Goal: Information Seeking & Learning: Compare options

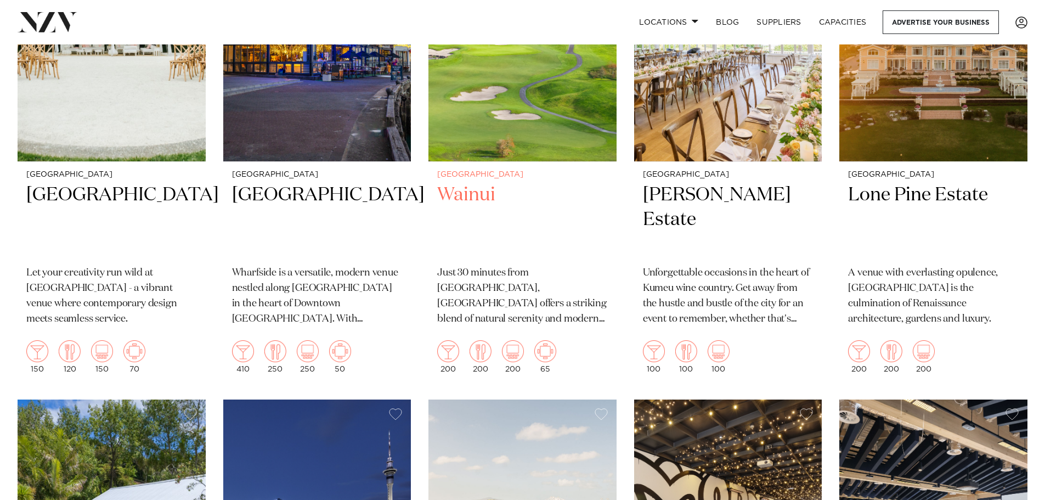
scroll to position [1865, 0]
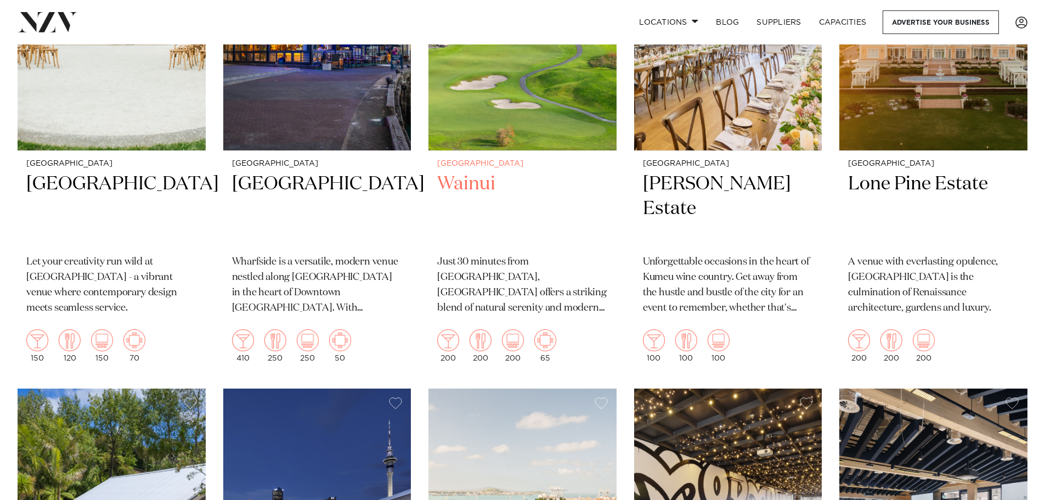
click at [463, 175] on h2 "Wainui" at bounding box center [522, 209] width 171 height 74
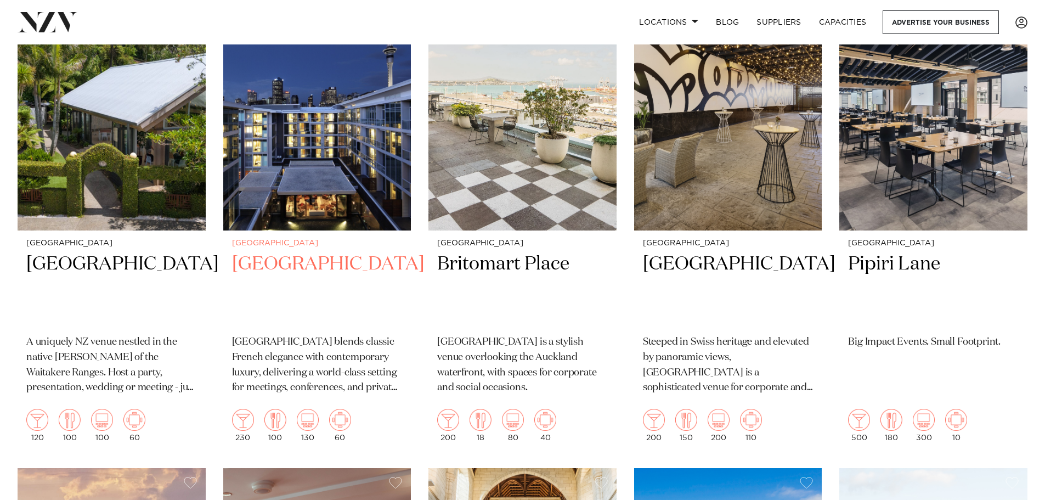
scroll to position [2298, 0]
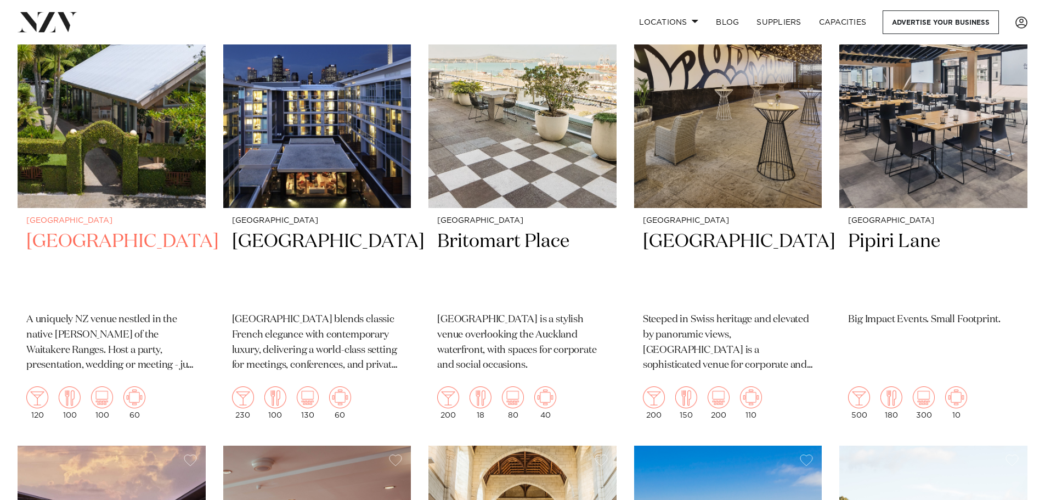
click at [53, 240] on h2 "Tui Hills" at bounding box center [111, 266] width 171 height 74
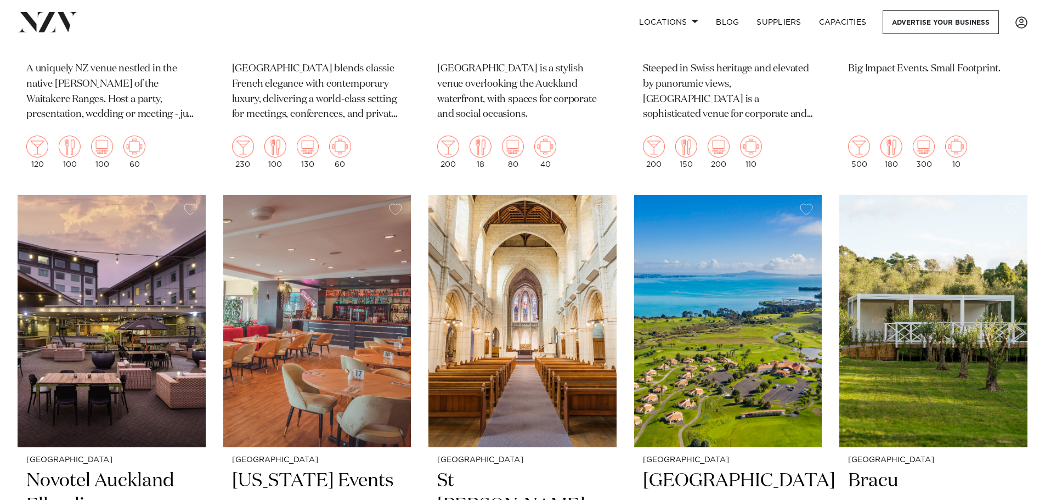
scroll to position [2453, 0]
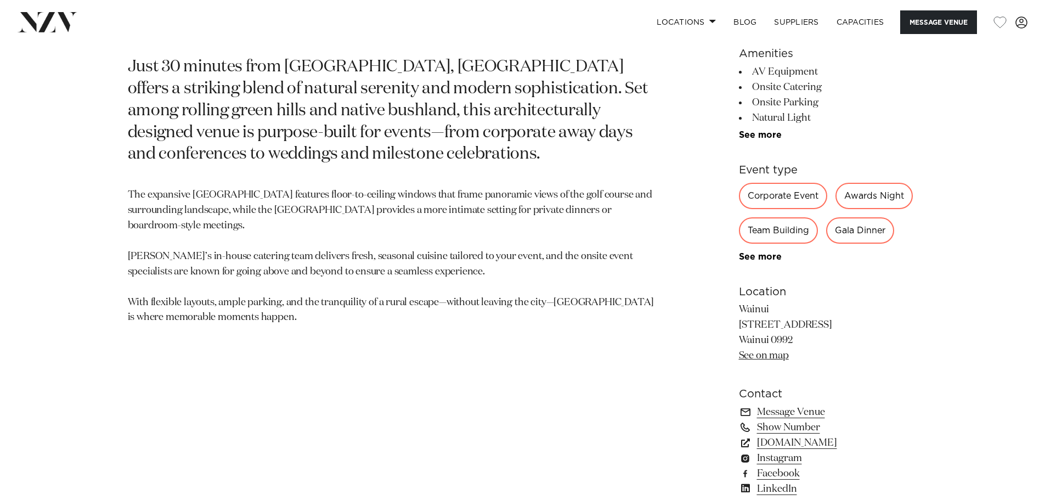
scroll to position [658, 0]
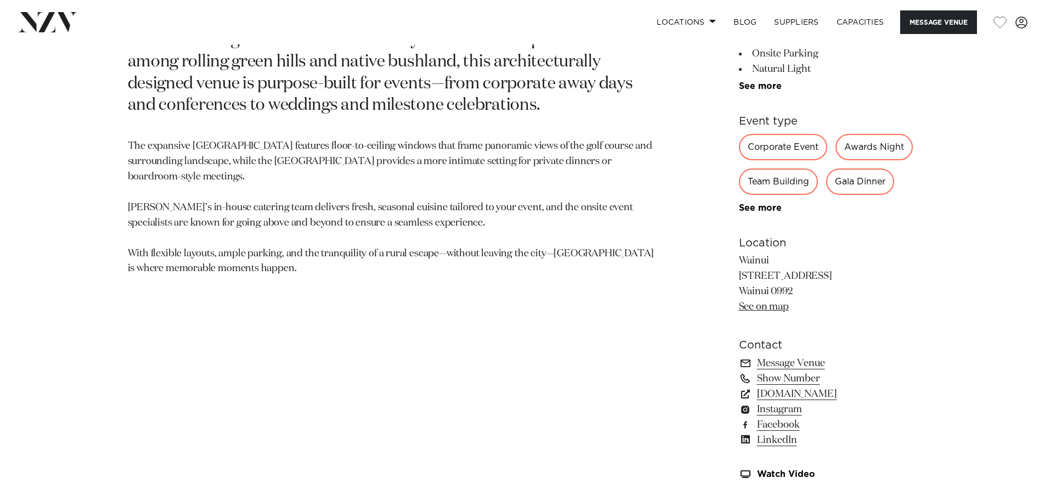
click at [766, 190] on div "Team Building" at bounding box center [778, 181] width 79 height 26
click at [765, 185] on div "Team Building" at bounding box center [778, 181] width 79 height 26
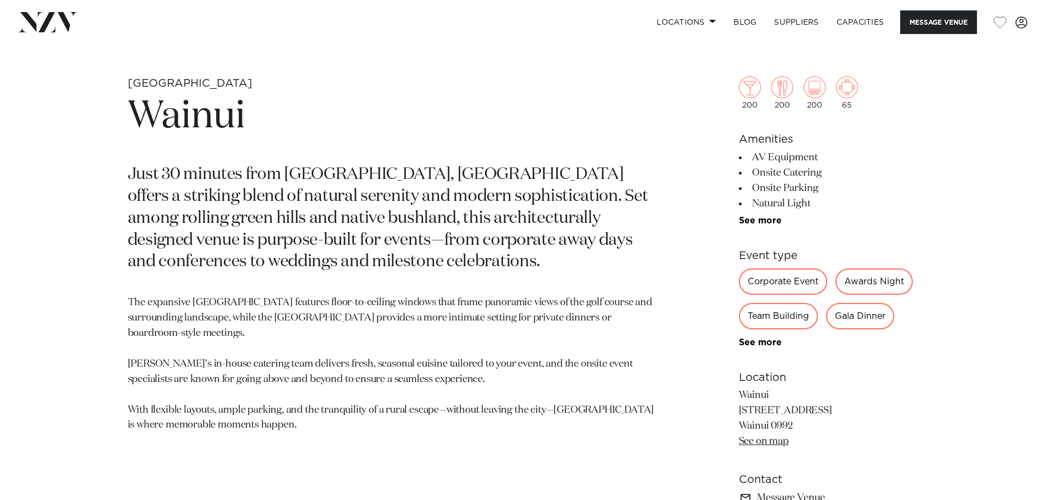
scroll to position [437, 0]
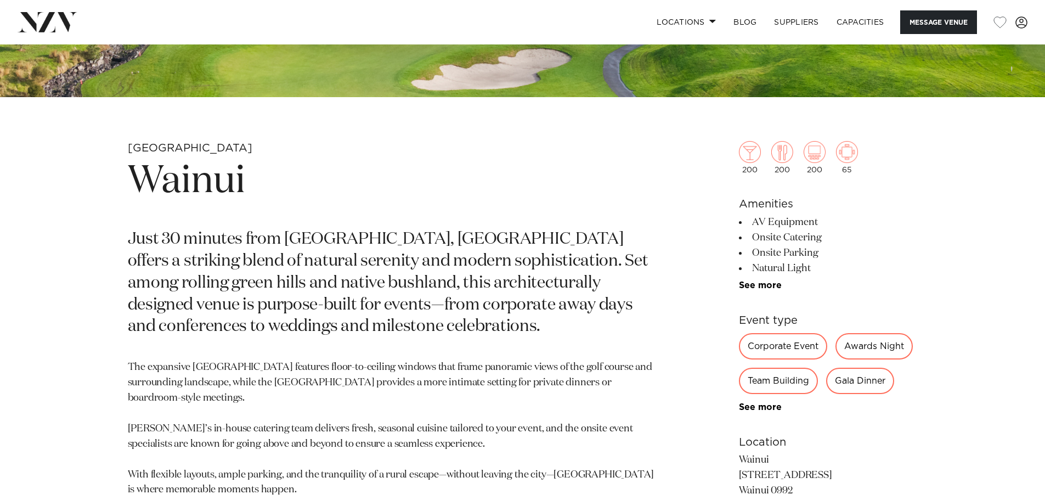
click at [851, 379] on div "Gala Dinner" at bounding box center [860, 381] width 68 height 26
click at [761, 381] on div "Team Building" at bounding box center [778, 381] width 79 height 26
click at [744, 405] on link "See more" at bounding box center [782, 407] width 86 height 9
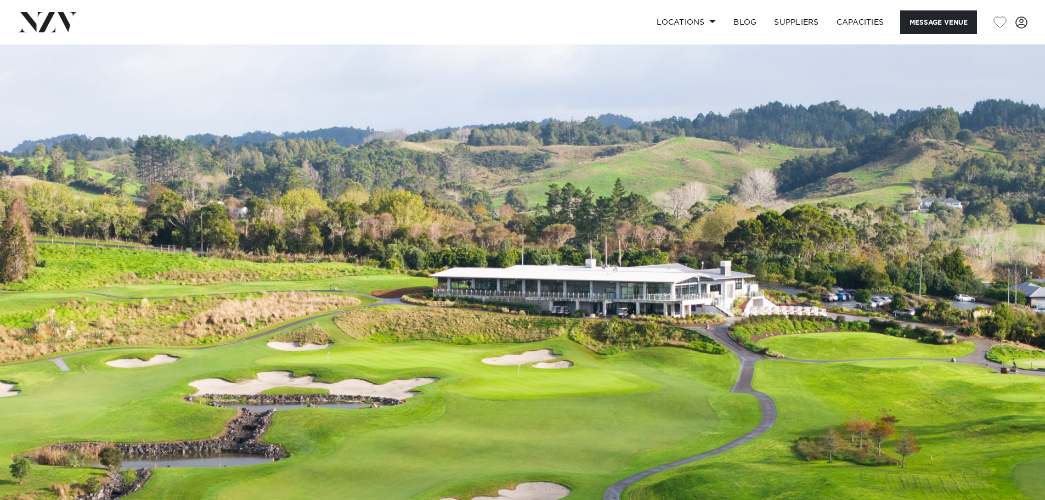
scroll to position [0, 0]
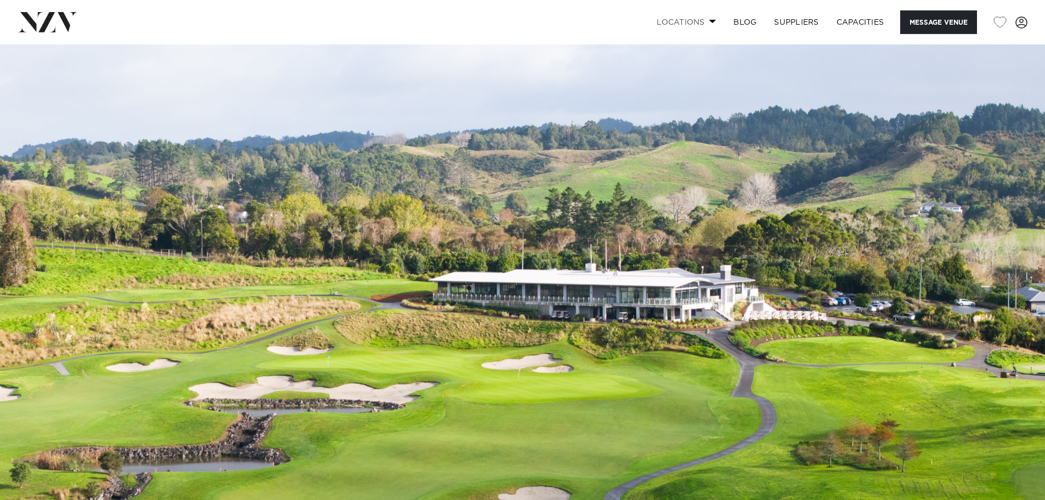
click at [709, 21] on span at bounding box center [712, 21] width 7 height 4
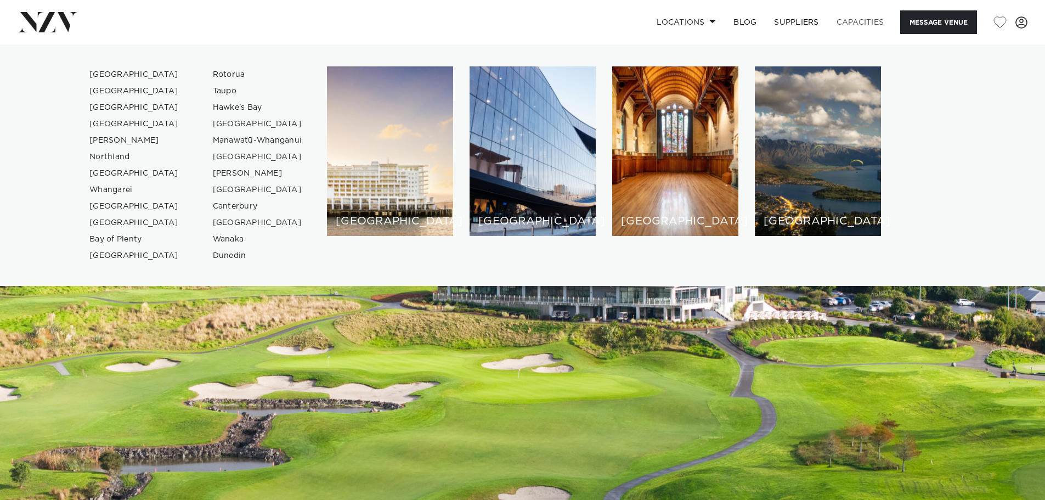
click at [860, 24] on link "Capacities" at bounding box center [860, 22] width 65 height 24
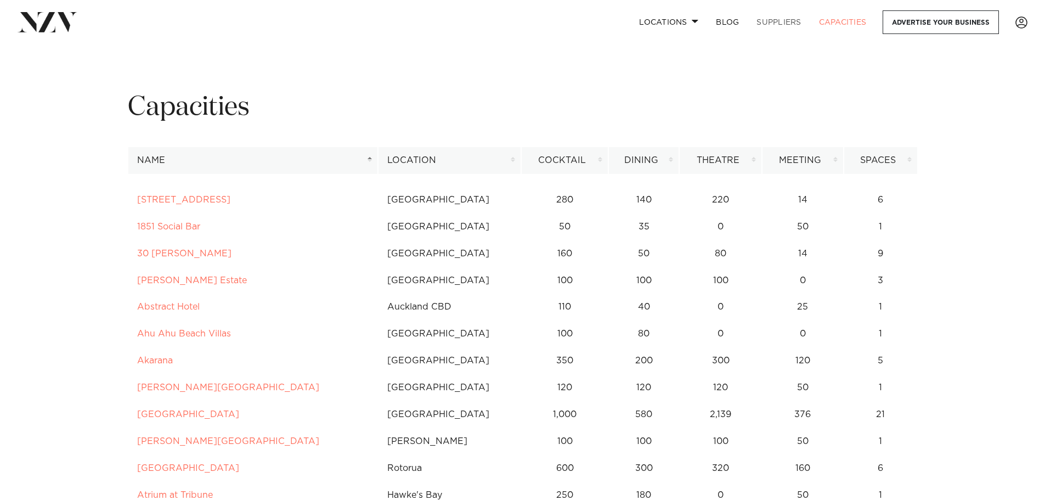
click at [780, 21] on link "SUPPLIERS" at bounding box center [779, 22] width 62 height 24
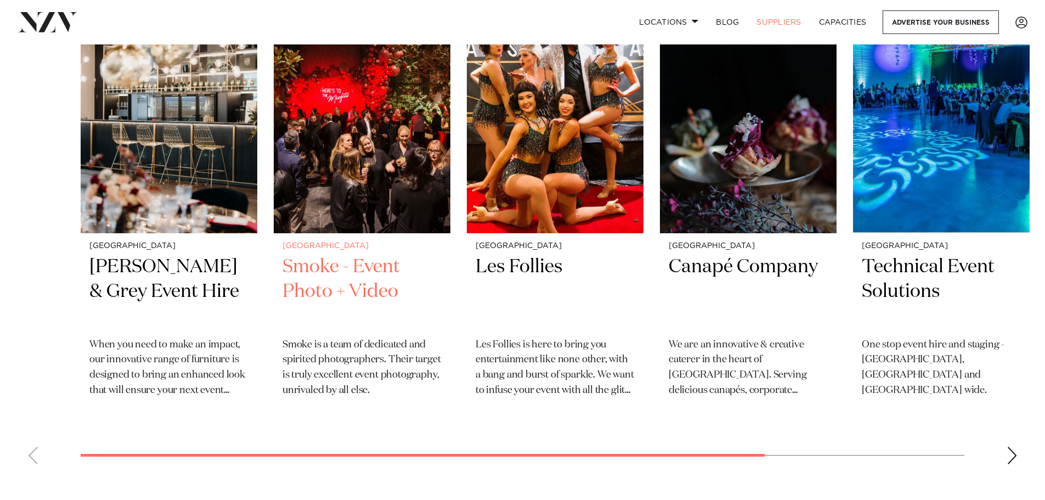
scroll to position [384, 0]
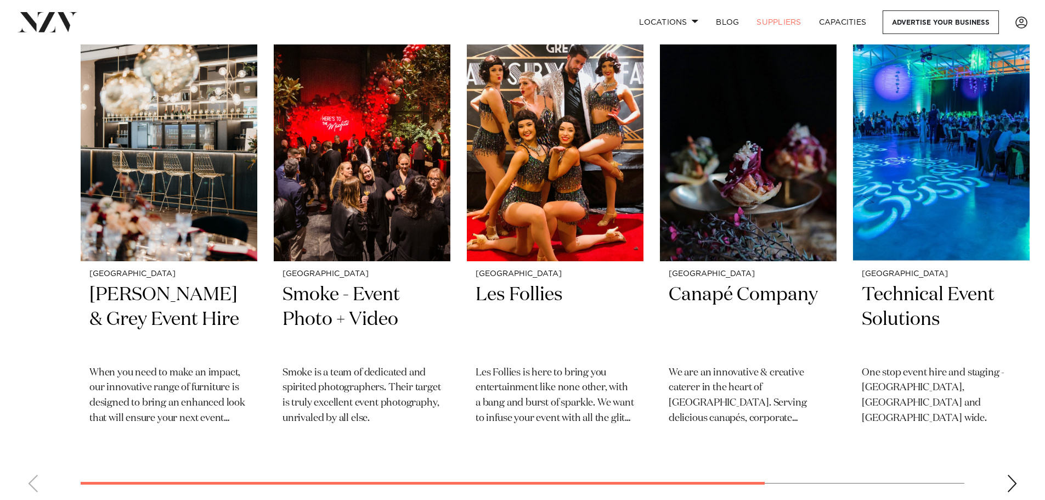
click at [1012, 482] on div "Next slide" at bounding box center [1012, 484] width 11 height 18
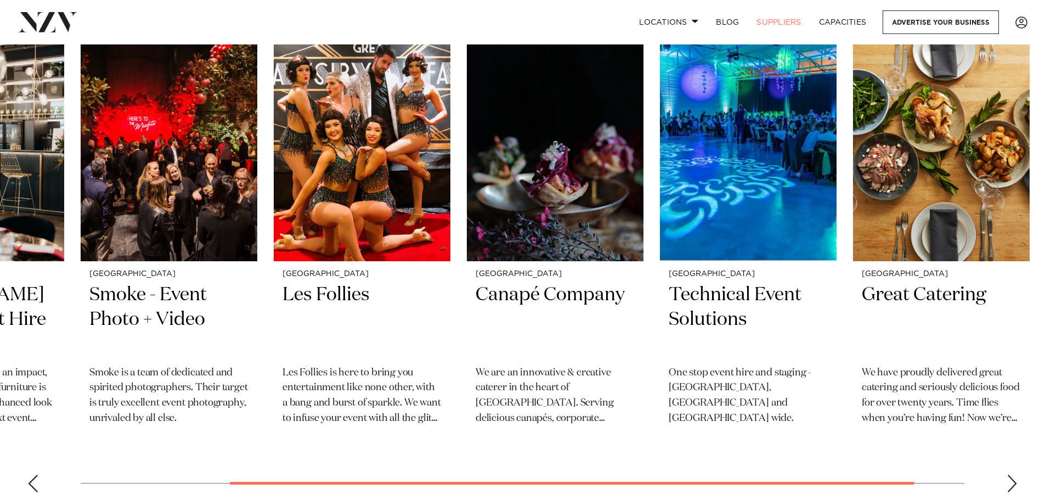
click at [1012, 483] on div "Next slide" at bounding box center [1012, 484] width 11 height 18
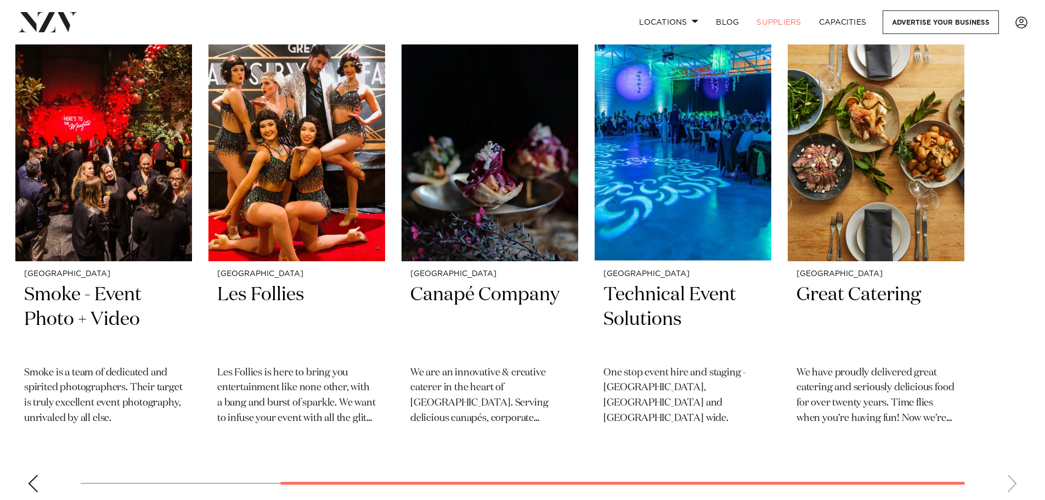
click at [1012, 483] on swiper-container "Auckland Darby & Grey Event Hire When you need to make an impact, our innovativ…" at bounding box center [522, 262] width 1045 height 477
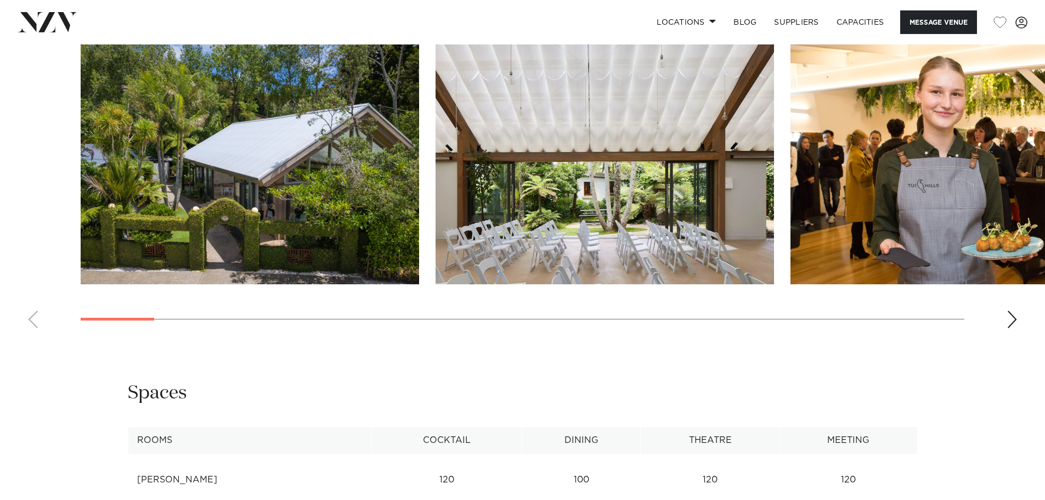
scroll to position [933, 0]
